Goal: Answer question/provide support

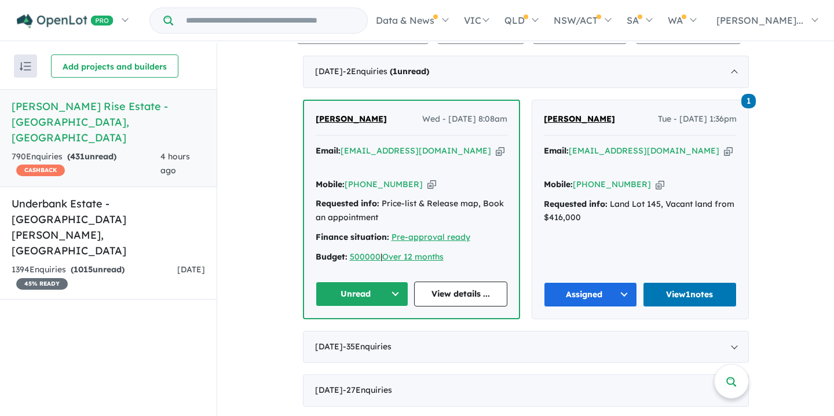
scroll to position [436, 0]
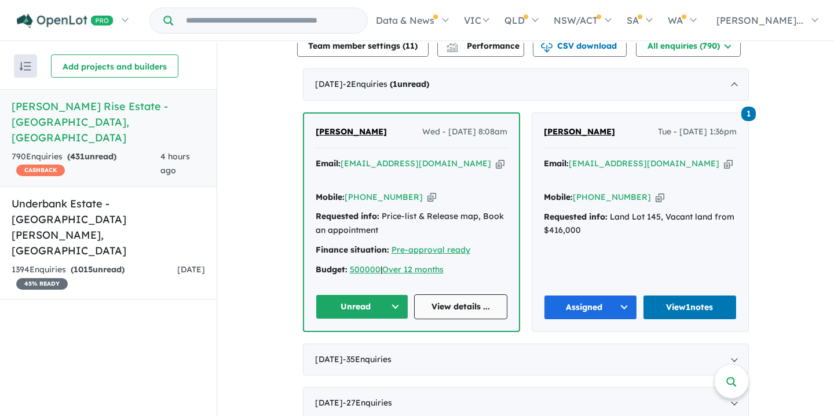
click at [458, 294] on link "View details ..." at bounding box center [460, 306] width 93 height 25
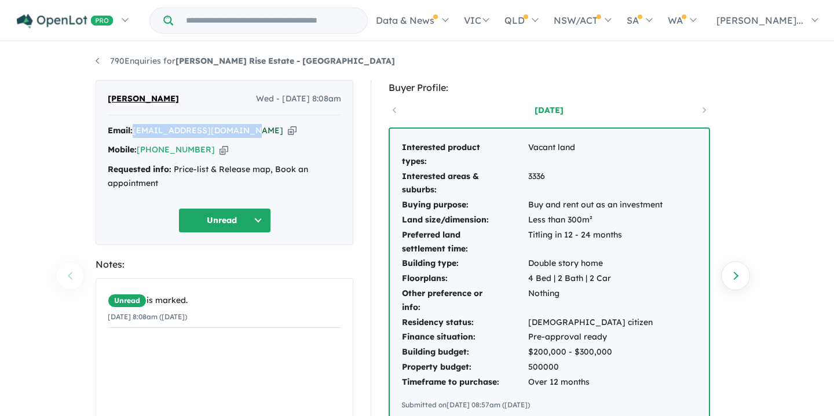
drag, startPoint x: 134, startPoint y: 129, endPoint x: 226, endPoint y: 131, distance: 91.5
click at [241, 134] on div "Email: priya12.perera@gmail.com Copied!" at bounding box center [224, 131] width 233 height 14
copy a%20Taylors%20Rise%20Estate%20-%20Deanside"] "[EMAIL_ADDRESS][DOMAIN_NAME]"
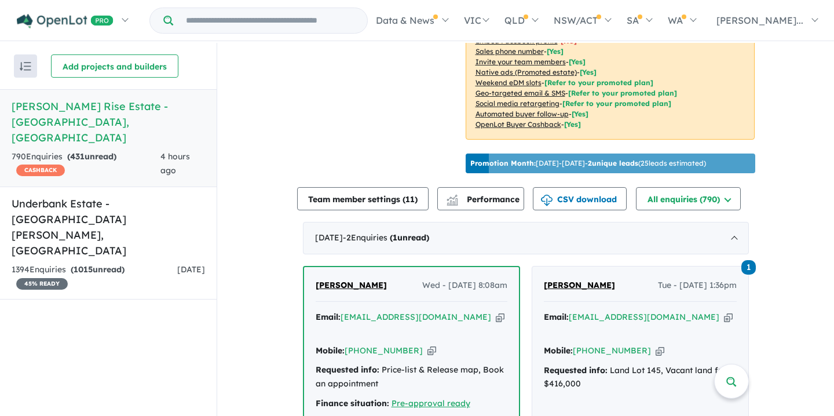
scroll to position [384, 0]
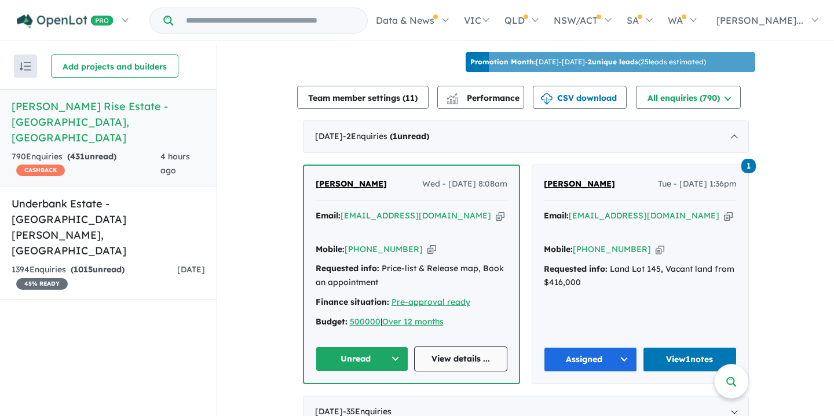
click at [454, 346] on link "View details ..." at bounding box center [460, 358] width 93 height 25
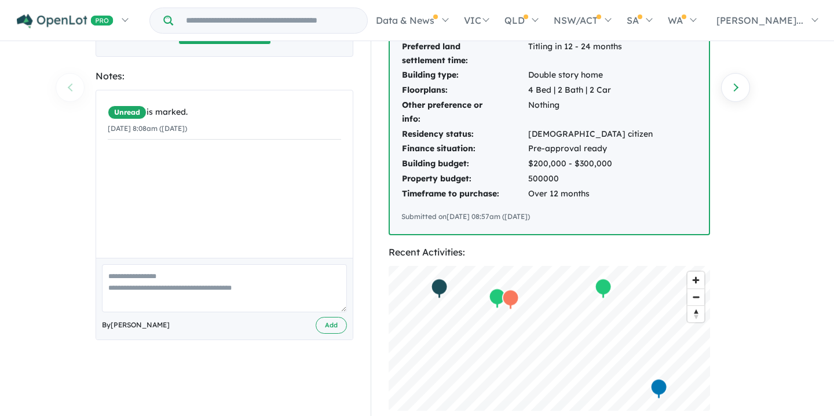
scroll to position [191, 0]
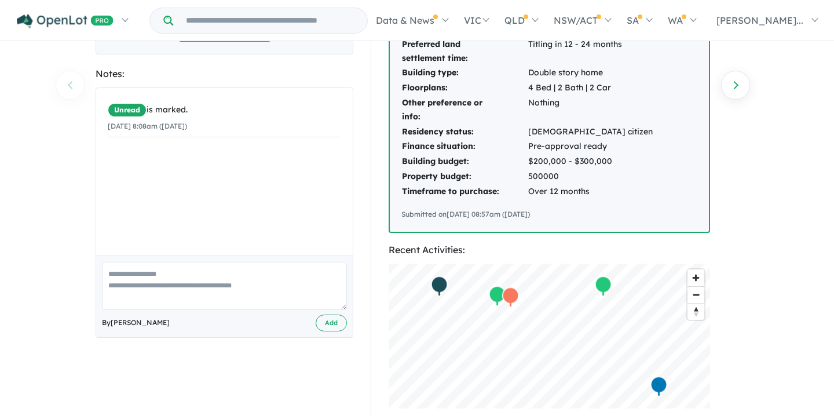
click at [131, 277] on textarea at bounding box center [224, 286] width 245 height 48
drag, startPoint x: 107, startPoint y: 272, endPoint x: 334, endPoint y: 280, distance: 227.2
click at [334, 280] on textarea "**********" at bounding box center [224, 286] width 245 height 48
type textarea "**********"
click at [195, 216] on div "Unread is marked. 03/09/2025 8:08am (Wednesday)" at bounding box center [224, 171] width 257 height 167
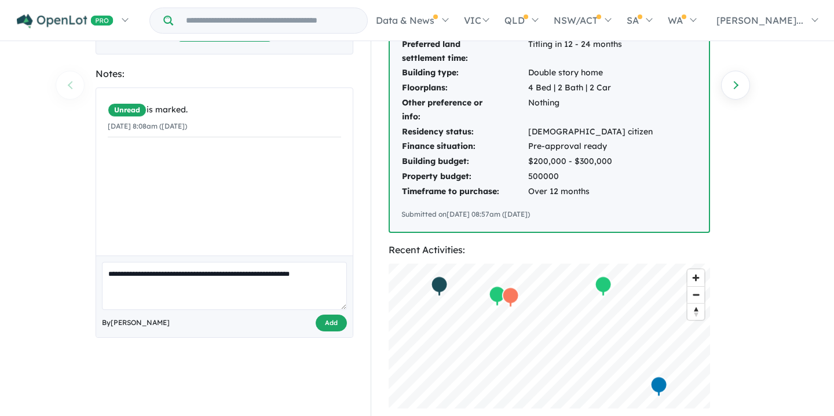
click at [327, 323] on button "Add" at bounding box center [331, 323] width 31 height 17
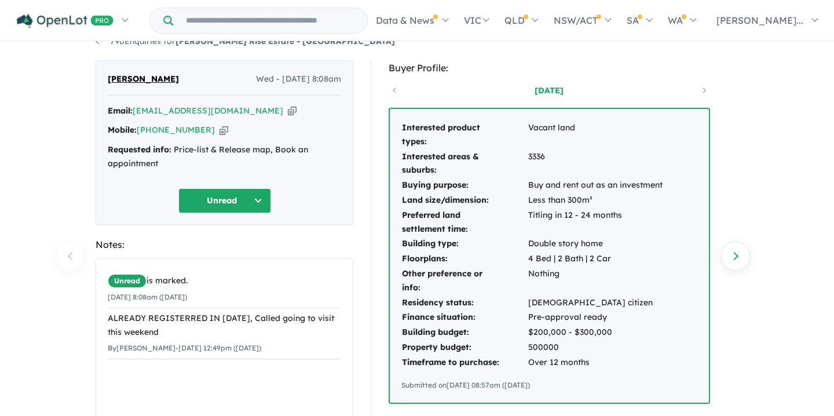
scroll to position [0, 0]
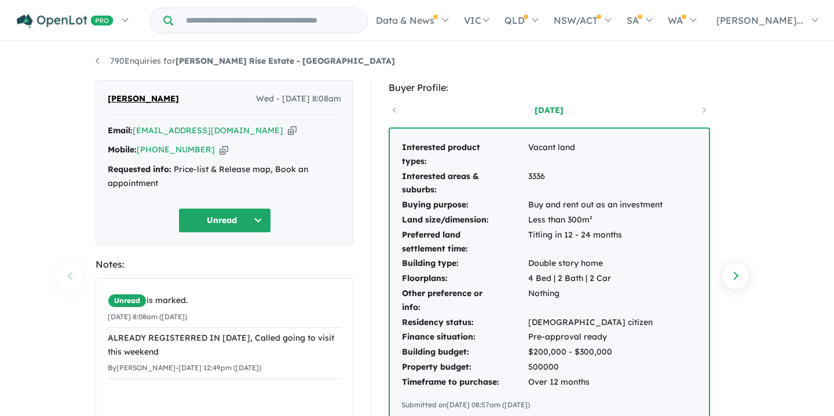
click at [226, 224] on button "Unread" at bounding box center [224, 220] width 93 height 25
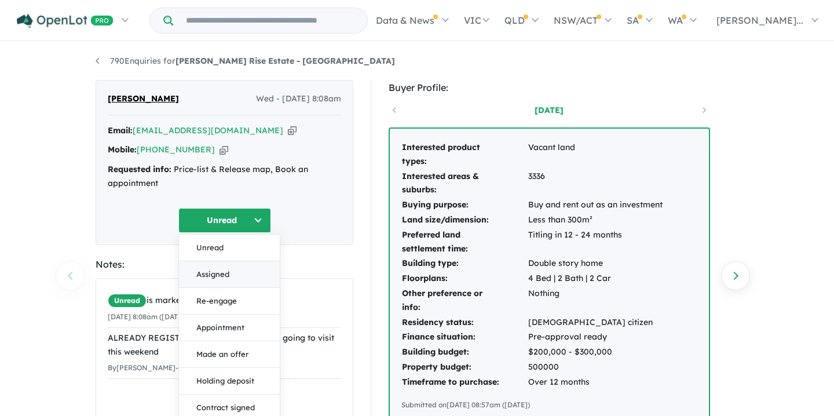
click at [214, 274] on button "Assigned" at bounding box center [229, 274] width 101 height 27
